Goal: Transaction & Acquisition: Purchase product/service

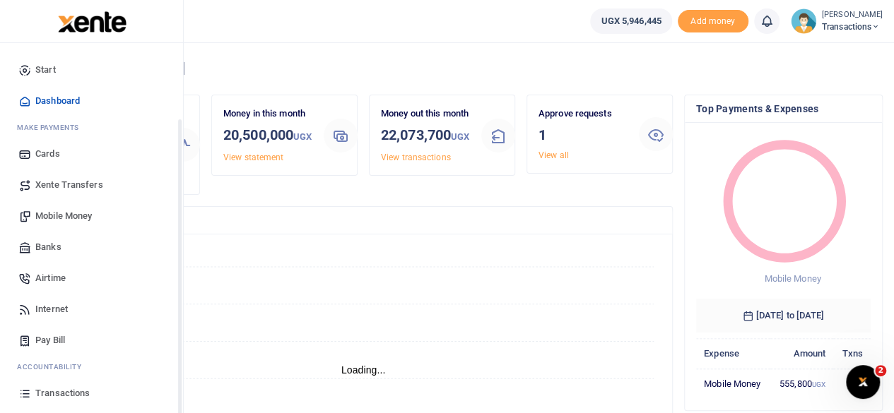
scroll to position [90, 0]
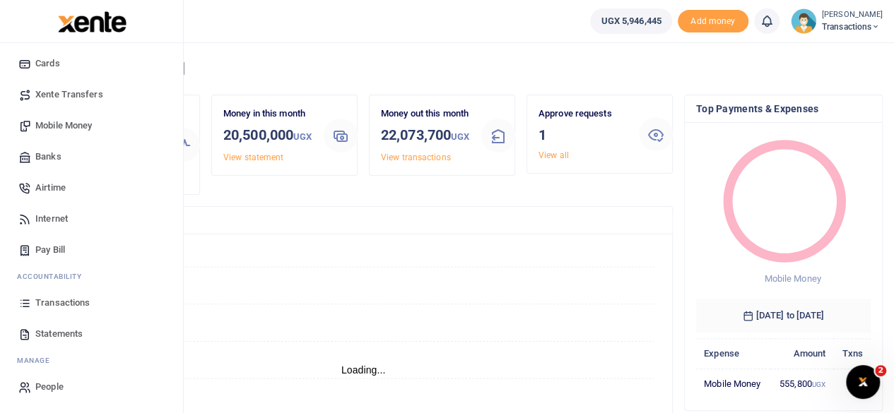
click at [71, 126] on span "Mobile Money" at bounding box center [63, 126] width 57 height 14
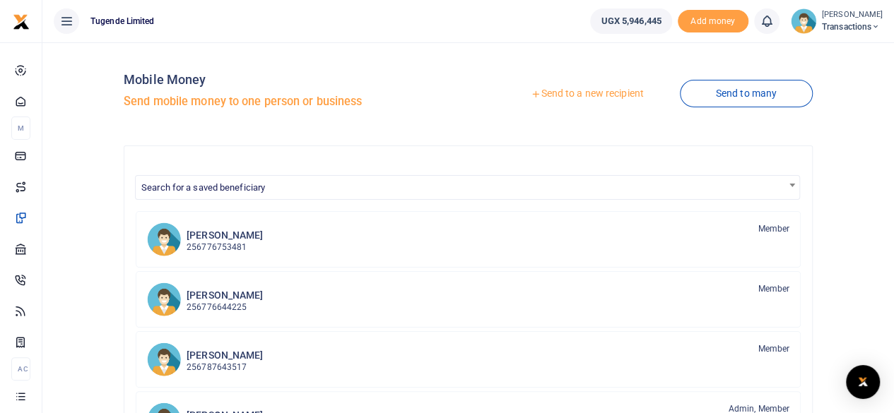
click at [574, 93] on link "Send to a new recipient" at bounding box center [586, 93] width 184 height 25
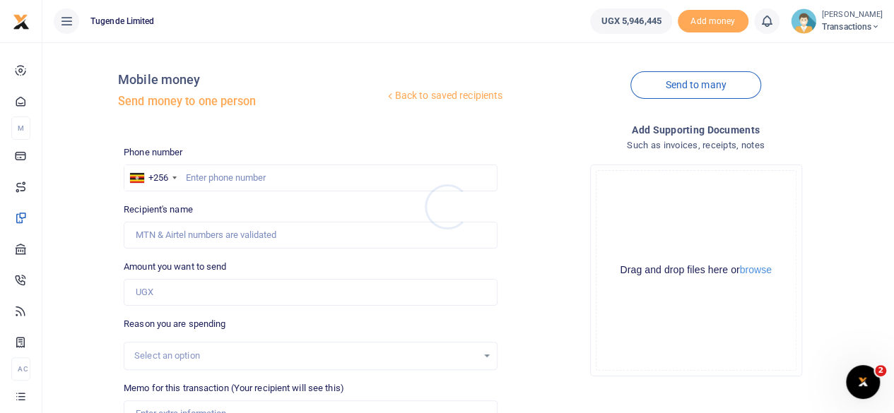
click at [307, 179] on div at bounding box center [447, 206] width 894 height 413
click at [307, 179] on input "text" at bounding box center [311, 178] width 374 height 27
paste input "65540424"
click at [183, 182] on input "65540424" at bounding box center [311, 178] width 374 height 27
type input "765540424"
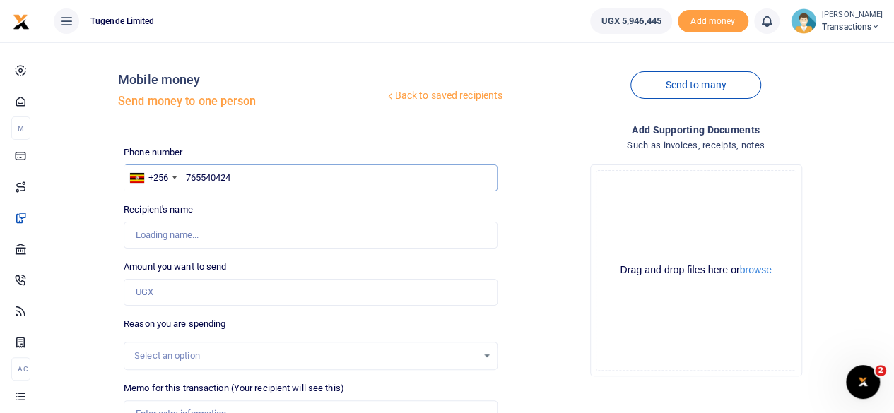
type input "Nicholas Okweny"
type input "765540424"
click at [251, 292] on input "Amount you want to send" at bounding box center [311, 292] width 374 height 27
paste input "200,000"
type input "200,000"
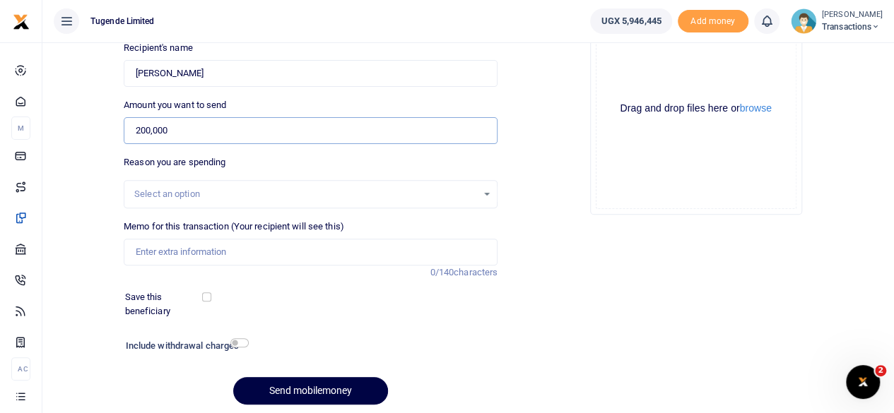
scroll to position [162, 0]
click at [202, 248] on input "Memo for this transaction (Your recipient will see this)" at bounding box center [311, 251] width 374 height 27
paste input "Facilitation request to attend court in Soroti"
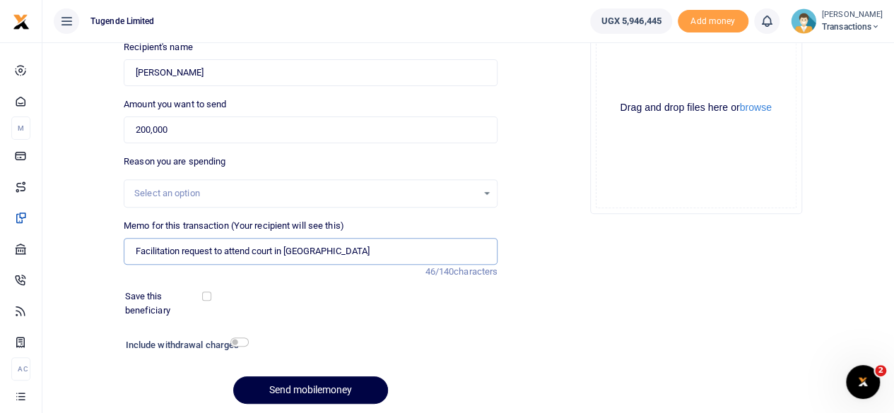
type input "Facilitation request to attend court in Soroti"
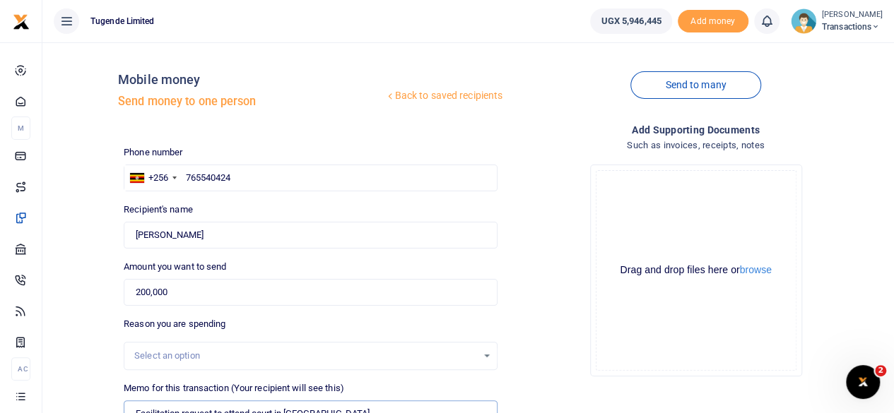
scroll to position [211, 0]
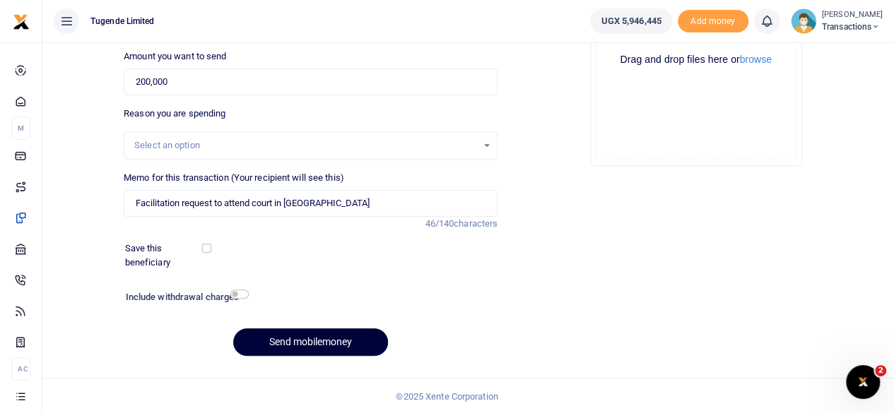
click at [305, 340] on button "Send mobilemoney" at bounding box center [310, 342] width 155 height 28
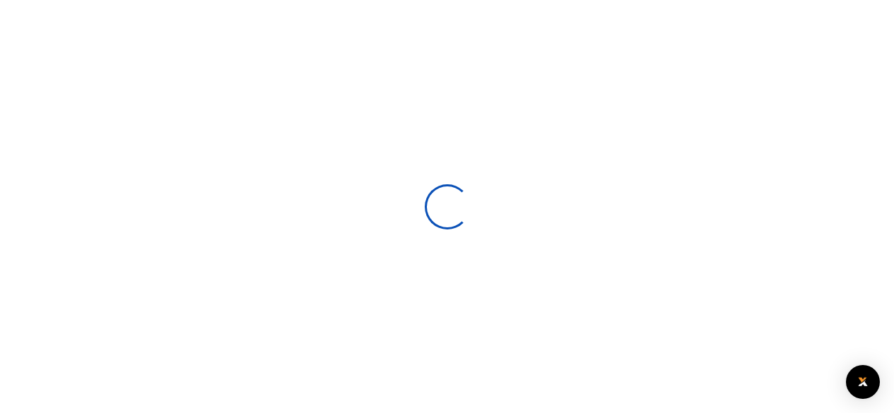
scroll to position [210, 0]
select select
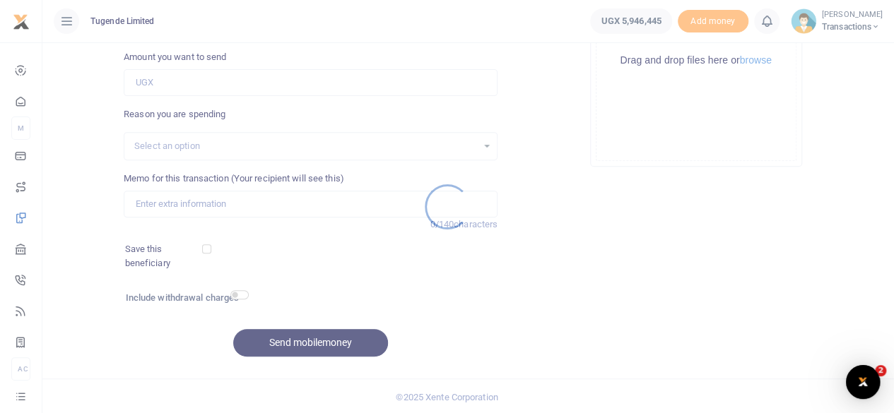
scroll to position [0, 0]
